Goal: Information Seeking & Learning: Stay updated

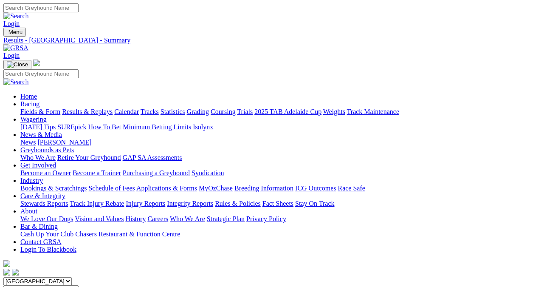
click at [94, 108] on link "Results & Replays" at bounding box center [87, 111] width 51 height 7
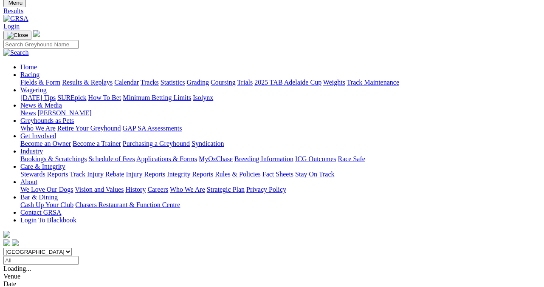
scroll to position [42, 0]
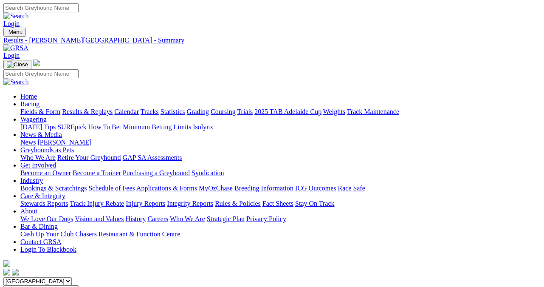
click at [25, 108] on link "Fields & Form" at bounding box center [40, 111] width 40 height 7
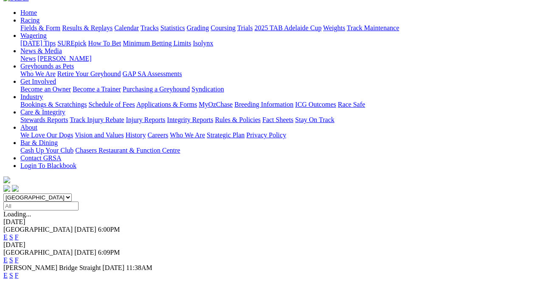
scroll to position [85, 0]
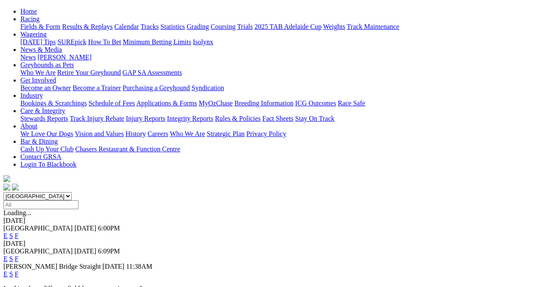
click at [19, 232] on link "F" at bounding box center [17, 235] width 4 height 7
